Goal: Understand process/instructions

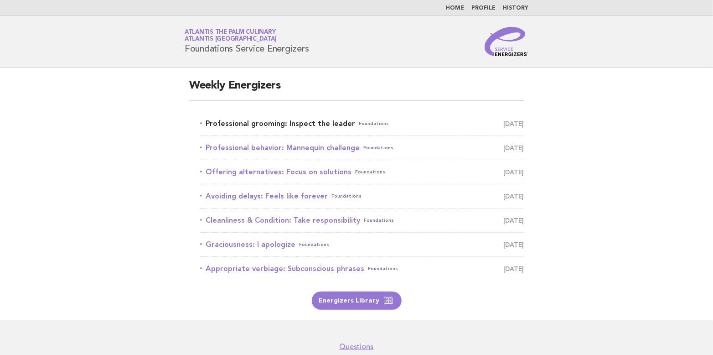
click at [273, 121] on link "Professional grooming: Inspect the leader Foundations [DATE]" at bounding box center [362, 123] width 324 height 13
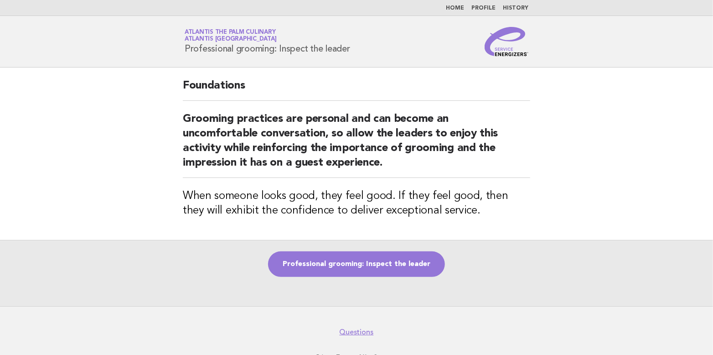
drag, startPoint x: 186, startPoint y: 47, endPoint x: 353, endPoint y: 58, distance: 167.8
click at [353, 58] on header "Service Energizers Atlantis The Palm Culinary Atlantis Dubai Professional groom…" at bounding box center [356, 42] width 713 height 52
copy h1 "Professional grooming: Inspect the leader"
click at [499, 302] on div "Professional grooming: Inspect the leader" at bounding box center [356, 273] width 713 height 66
click at [377, 263] on link "Professional grooming: Inspect the leader" at bounding box center [356, 264] width 177 height 26
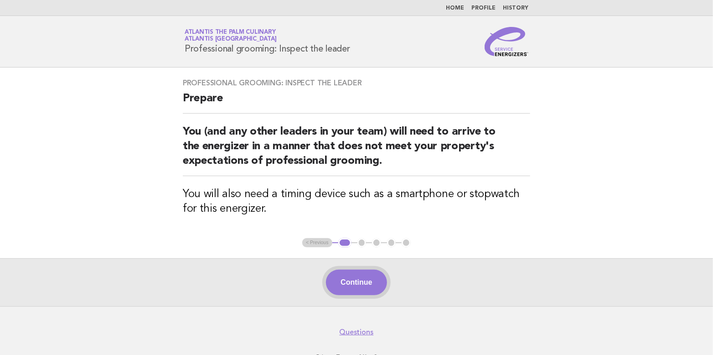
click at [367, 280] on button "Continue" at bounding box center [356, 283] width 61 height 26
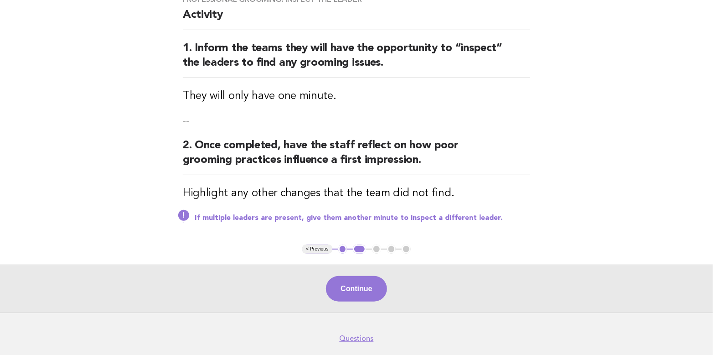
scroll to position [91, 0]
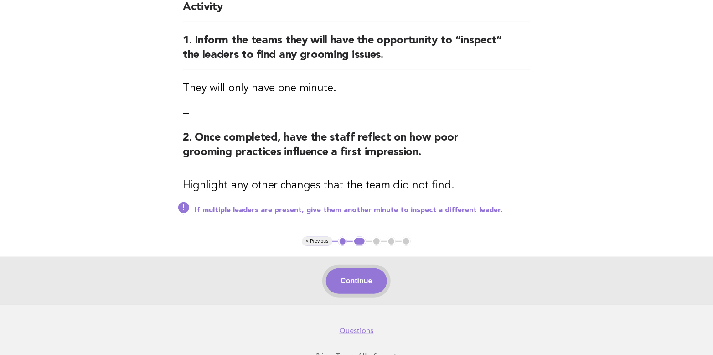
click at [356, 282] on button "Continue" at bounding box center [356, 281] width 61 height 26
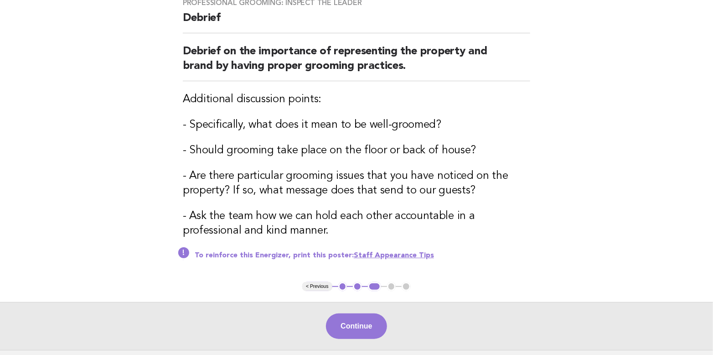
scroll to position [137, 0]
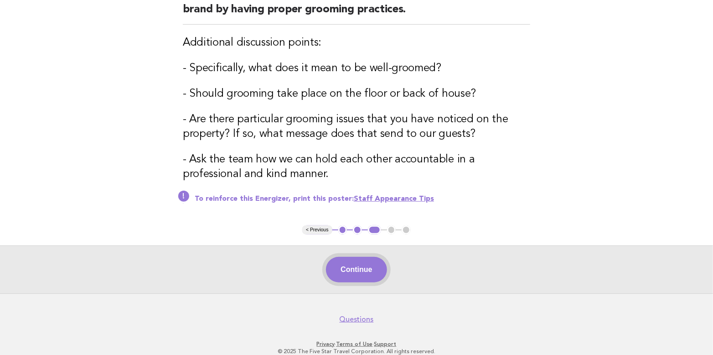
click at [351, 271] on button "Continue" at bounding box center [356, 270] width 61 height 26
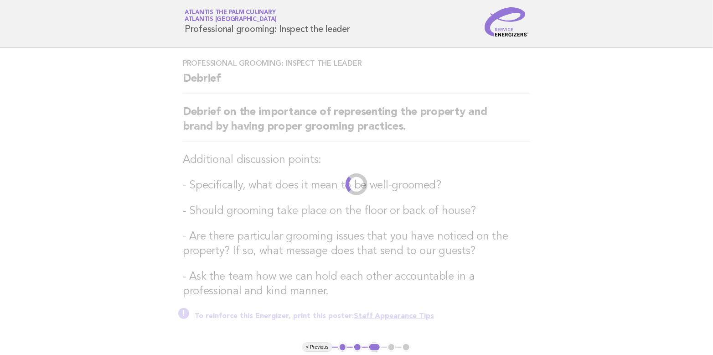
scroll to position [0, 0]
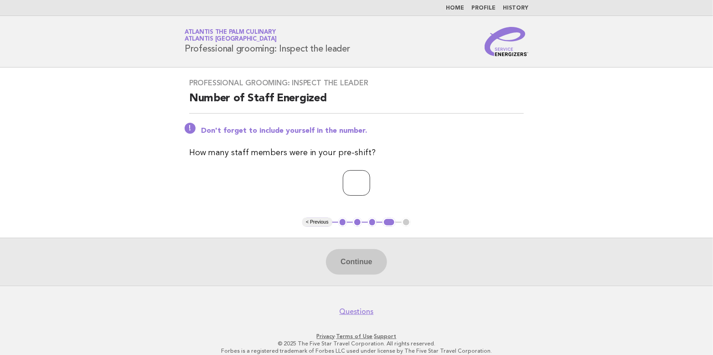
click at [370, 181] on input "*" at bounding box center [356, 183] width 27 height 26
type input "*"
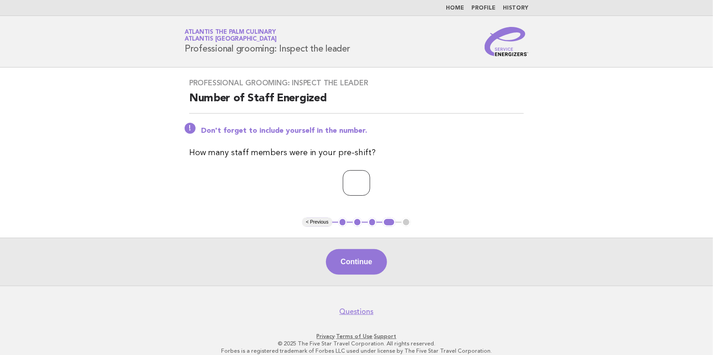
click at [370, 181] on input "*" at bounding box center [356, 183] width 27 height 26
click at [361, 261] on button "Continue" at bounding box center [356, 262] width 61 height 26
